Goal: Information Seeking & Learning: Learn about a topic

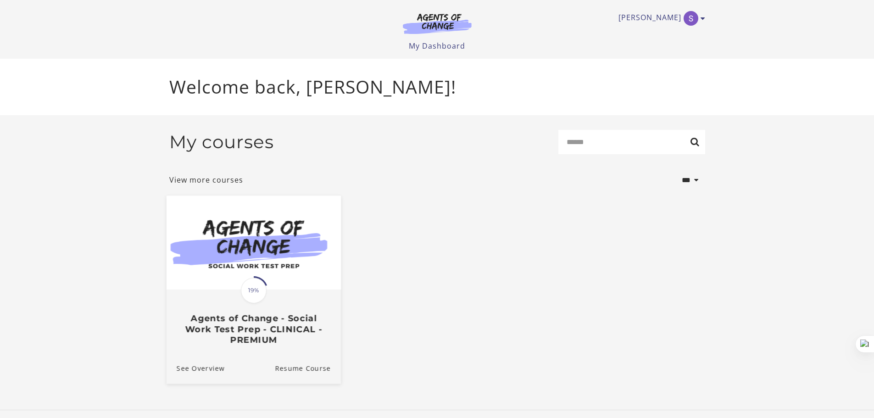
click at [266, 290] on span at bounding box center [253, 290] width 28 height 28
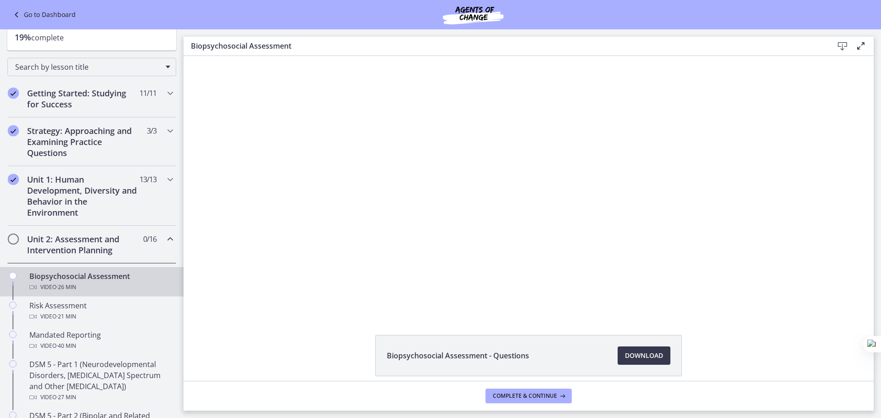
scroll to position [92, 0]
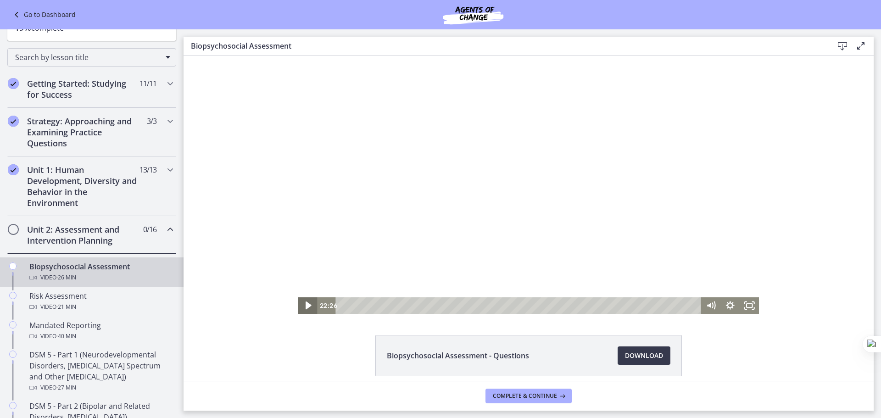
click at [305, 305] on icon "Play Video" at bounding box center [308, 305] width 6 height 8
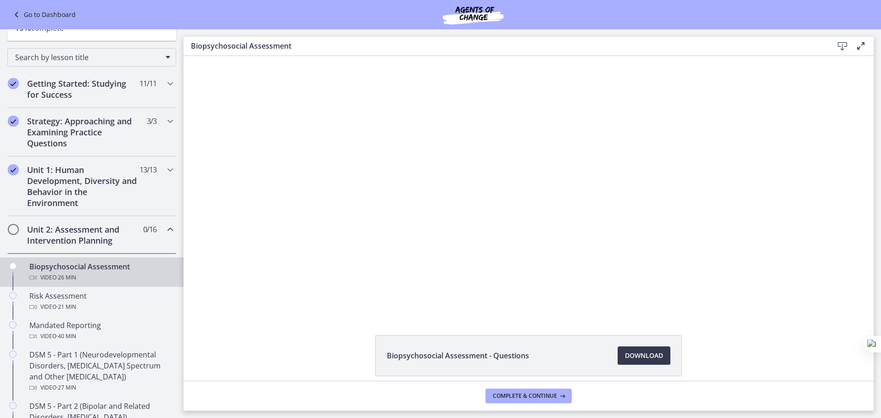
click at [767, 195] on div "Click for sound @keyframes VOLUME_SMALL_WAVE_FLASH { 0% { opacity: 0; } 33% { o…" at bounding box center [528, 185] width 690 height 258
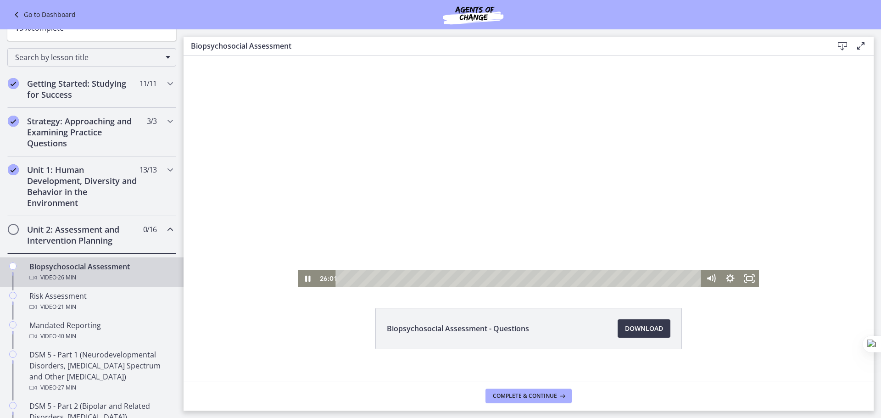
scroll to position [39, 0]
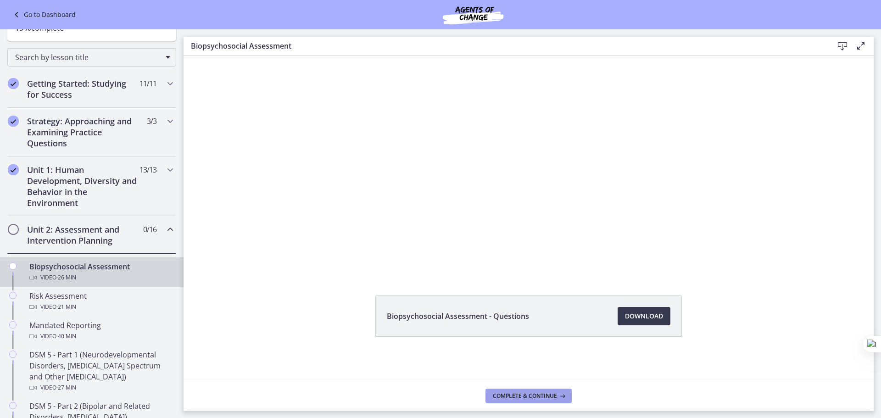
click at [490, 396] on button "Complete & continue" at bounding box center [528, 395] width 86 height 15
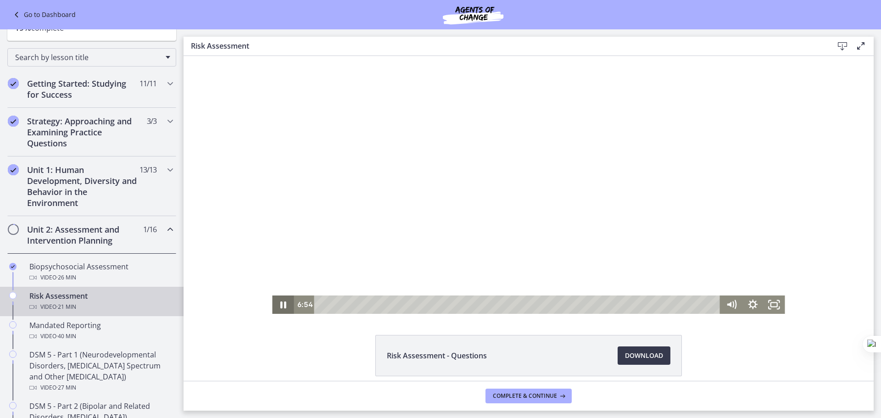
click at [283, 301] on icon "Pause" at bounding box center [283, 304] width 22 height 18
